Goal: Task Accomplishment & Management: Manage account settings

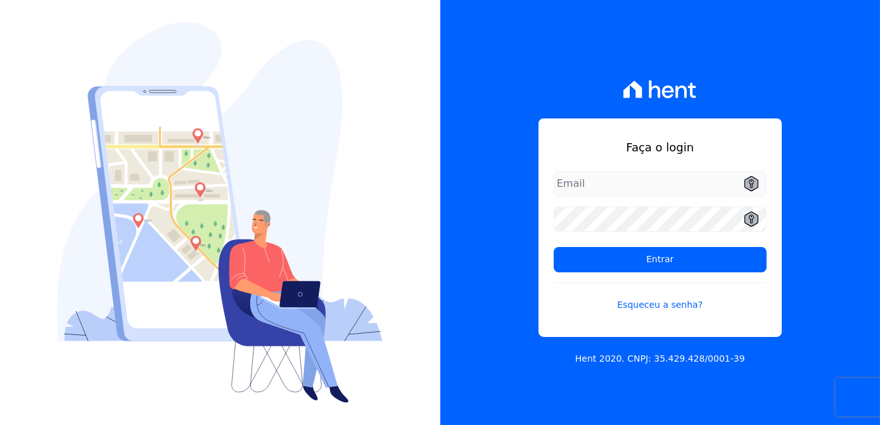
click at [589, 182] on input "email" at bounding box center [660, 183] width 213 height 25
type input "[EMAIL_ADDRESS][DOMAIN_NAME]"
click at [655, 309] on link "Esqueceu a senha?" at bounding box center [660, 297] width 213 height 29
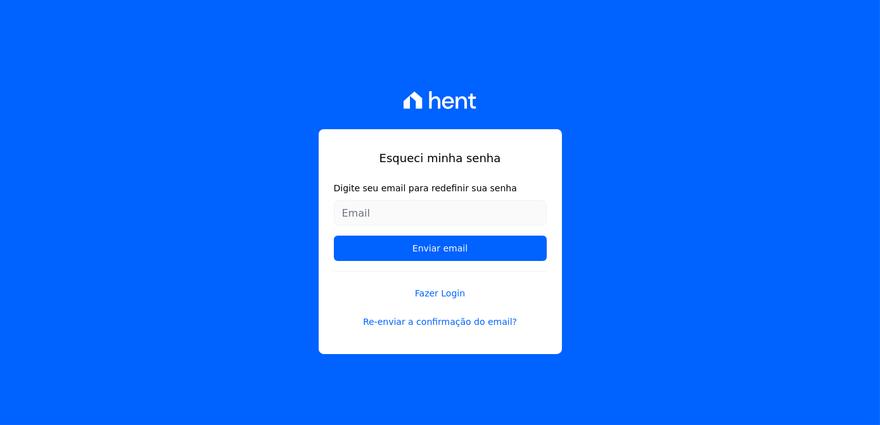
click at [413, 216] on input "Digite seu email para redefinir sua senha" at bounding box center [440, 212] width 213 height 25
click at [414, 216] on input "Digite seu email para redefinir sua senha" at bounding box center [440, 212] width 213 height 25
type input "matheus.2528@hotmail.com"
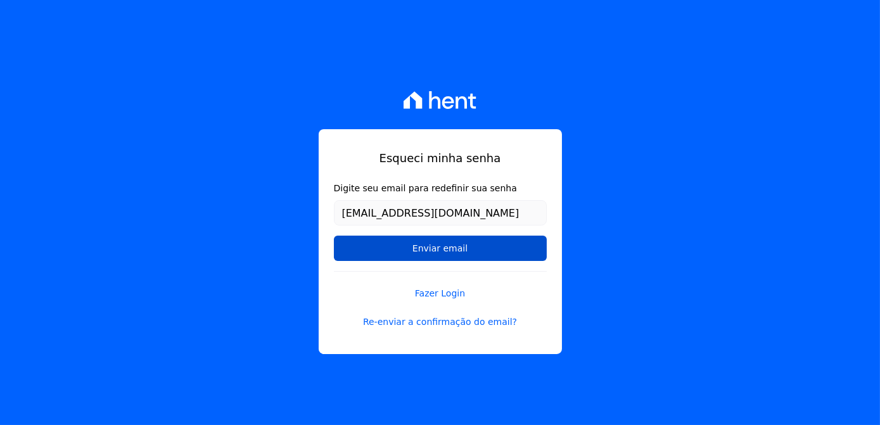
click at [417, 255] on input "Enviar email" at bounding box center [440, 248] width 213 height 25
click at [401, 253] on input "Enviar email" at bounding box center [440, 248] width 213 height 25
click at [480, 242] on input "Enviar email" at bounding box center [440, 248] width 213 height 25
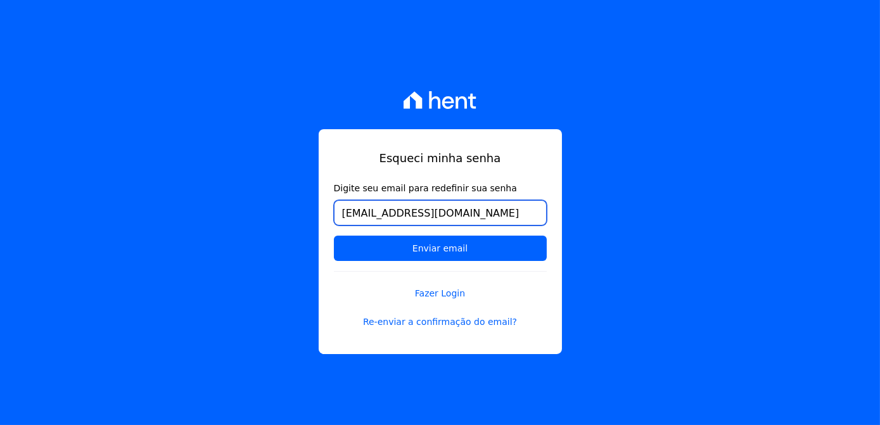
click at [491, 213] on input "matheus.2528@hotmail.com" at bounding box center [440, 212] width 213 height 25
click at [334, 236] on input "Enviar email" at bounding box center [440, 248] width 213 height 25
click at [652, 242] on div "Esqueci minha senha Digite seu email para redefinir sua senha matheus.2528@hotm…" at bounding box center [440, 212] width 880 height 425
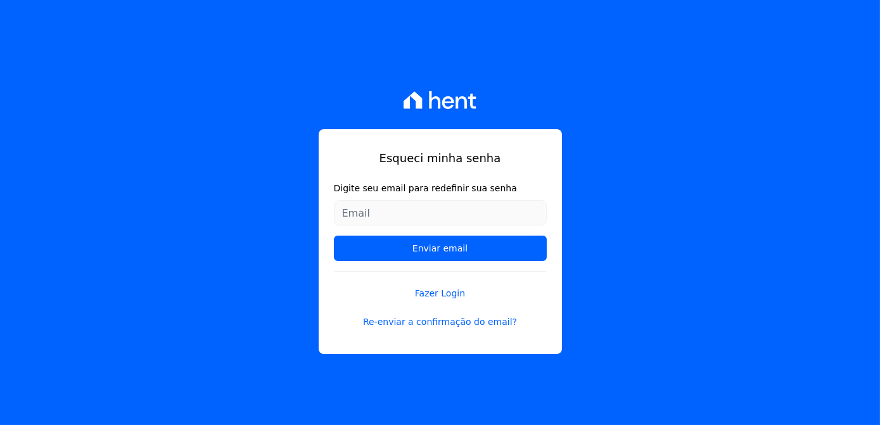
click at [424, 203] on input "Digite seu email para redefinir sua senha" at bounding box center [440, 212] width 213 height 25
type input "matheus.2528@hotmail.com"
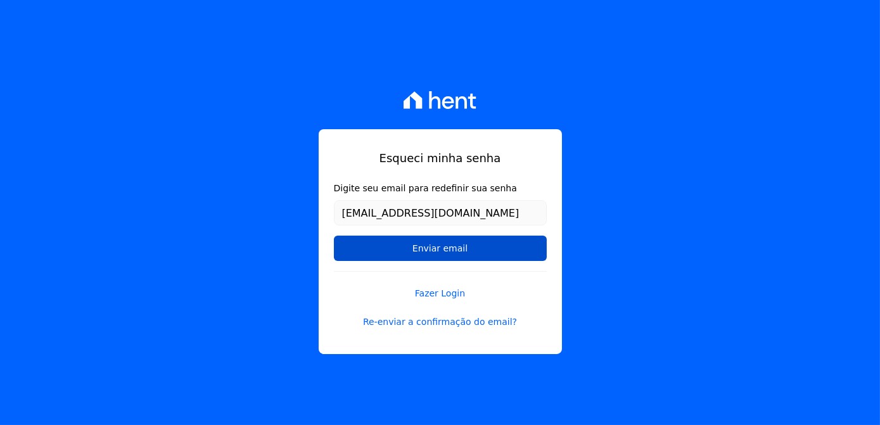
click at [410, 251] on input "Enviar email" at bounding box center [440, 248] width 213 height 25
click at [416, 251] on input "Enviar email" at bounding box center [440, 248] width 213 height 25
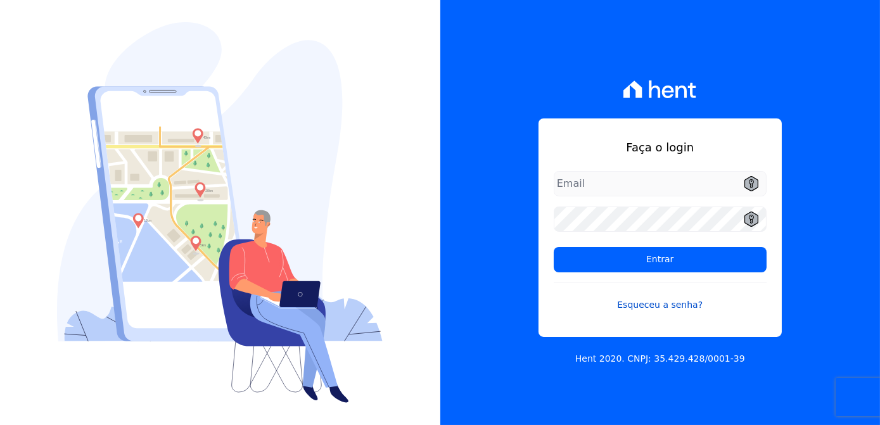
click at [659, 310] on link "Esqueceu a senha?" at bounding box center [660, 297] width 213 height 29
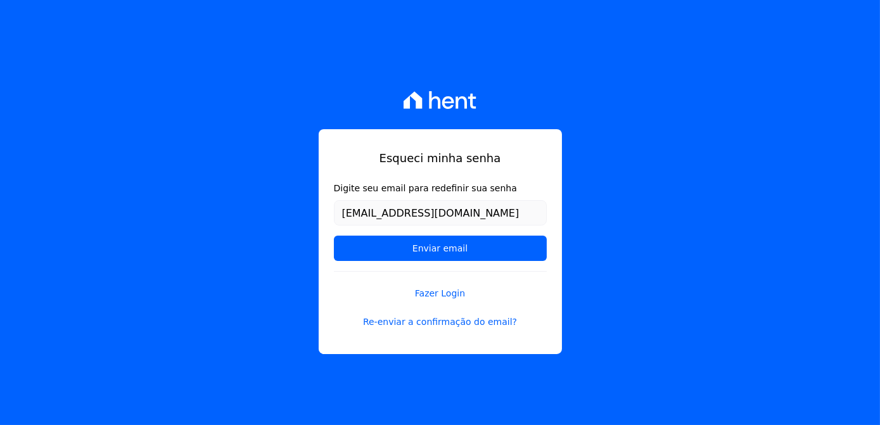
type input "[EMAIL_ADDRESS][DOMAIN_NAME]"
click at [214, 232] on div "Esqueci minha senha Digite seu email para redefinir sua senha [EMAIL_ADDRESS][D…" at bounding box center [440, 212] width 880 height 425
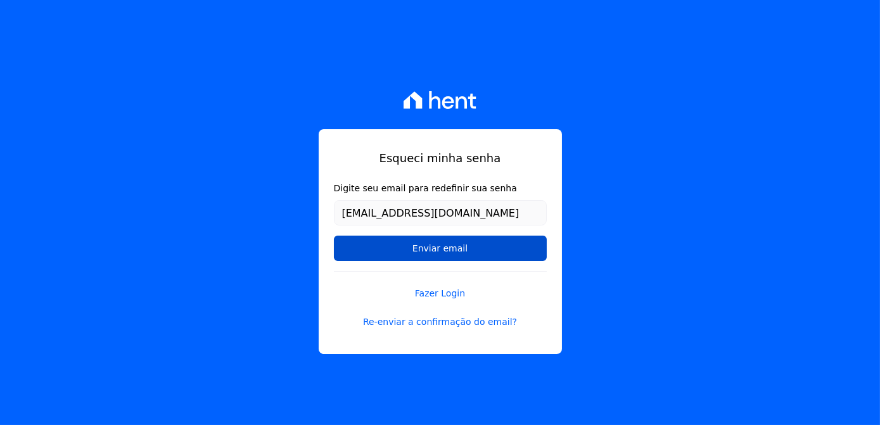
click at [371, 255] on input "Enviar email" at bounding box center [440, 248] width 213 height 25
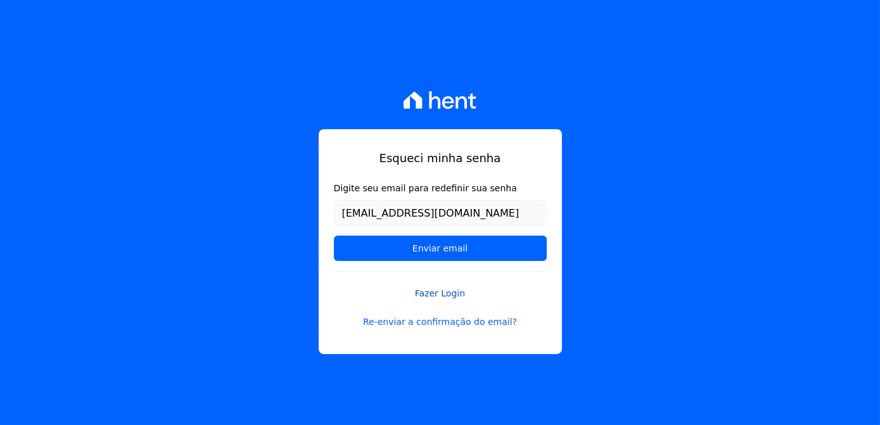
click at [424, 294] on link "Fazer Login" at bounding box center [440, 285] width 213 height 29
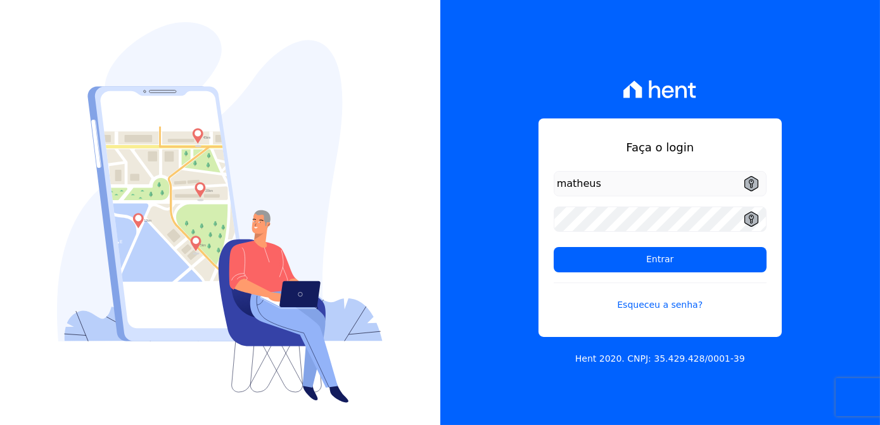
type input "[EMAIL_ADDRESS][DOMAIN_NAME]"
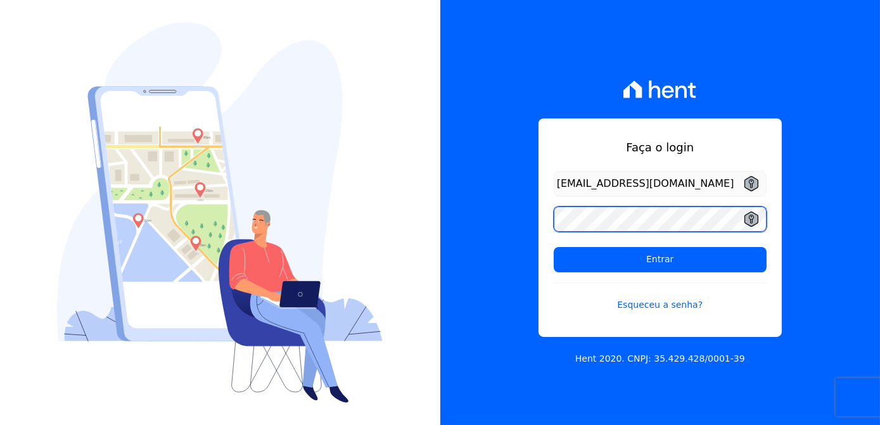
click at [554, 247] on input "Entrar" at bounding box center [660, 259] width 213 height 25
